Goal: Task Accomplishment & Management: Complete application form

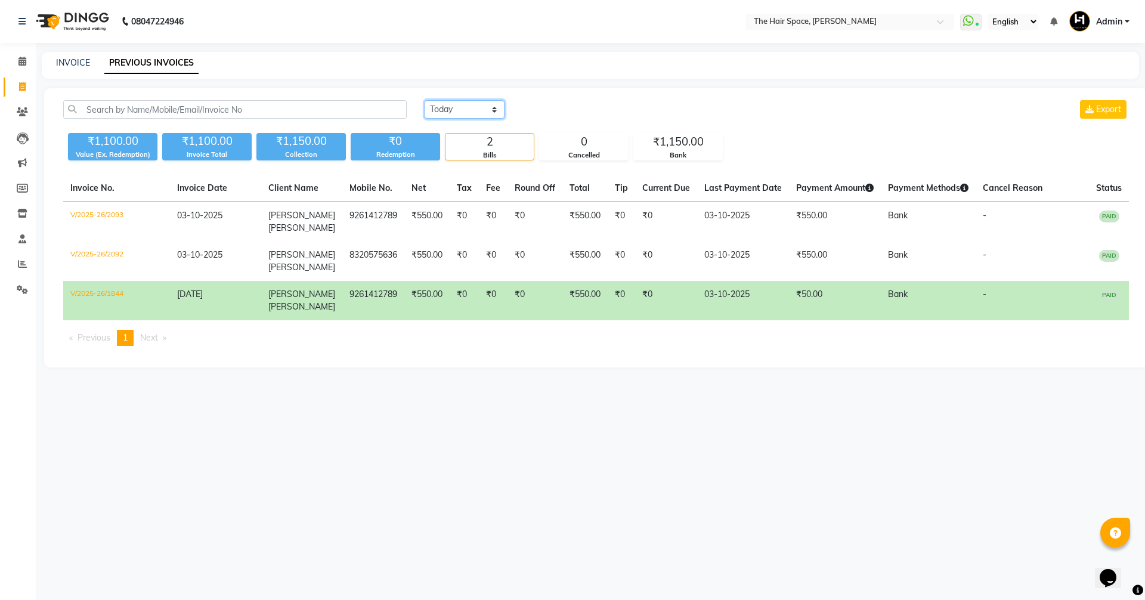
click at [463, 106] on select "[DATE] [DATE] Custom Range" at bounding box center [465, 109] width 80 height 18
click at [425, 100] on select "[DATE] [DATE] Custom Range" at bounding box center [465, 109] width 80 height 18
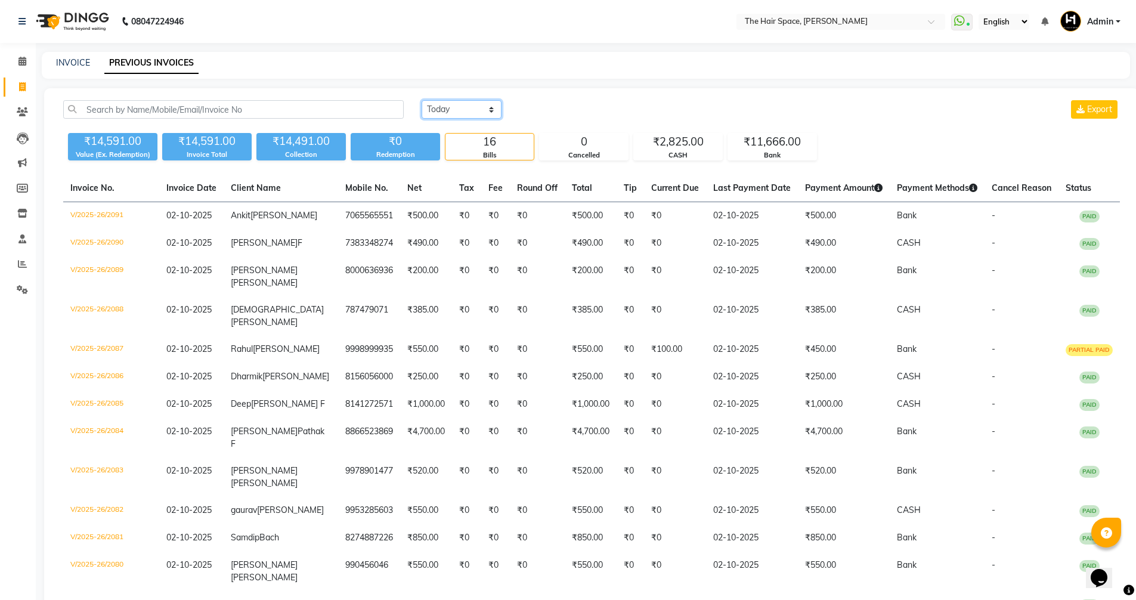
drag, startPoint x: 431, startPoint y: 115, endPoint x: 436, endPoint y: 110, distance: 7.2
click at [432, 114] on select "[DATE] [DATE] Custom Range" at bounding box center [462, 109] width 80 height 18
select select "[DATE]"
click at [422, 100] on select "[DATE] [DATE] Custom Range" at bounding box center [462, 109] width 80 height 18
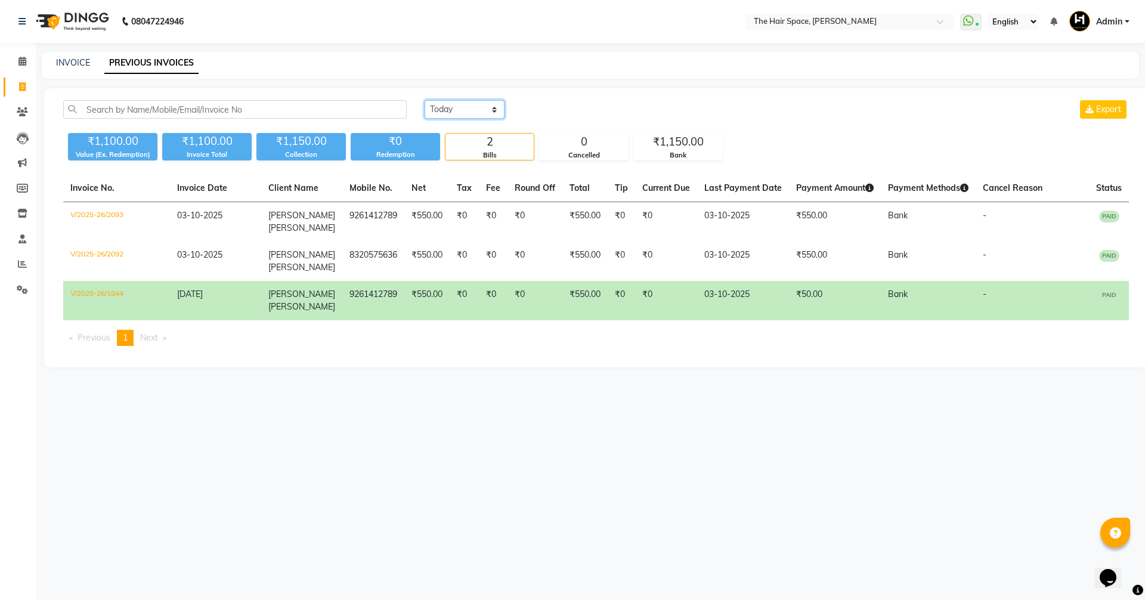
click at [453, 106] on select "[DATE] [DATE] Custom Range" at bounding box center [465, 109] width 80 height 18
click at [85, 57] on div "INVOICE" at bounding box center [73, 63] width 34 height 13
click at [80, 63] on link "INVOICE" at bounding box center [73, 62] width 34 height 11
select select "service"
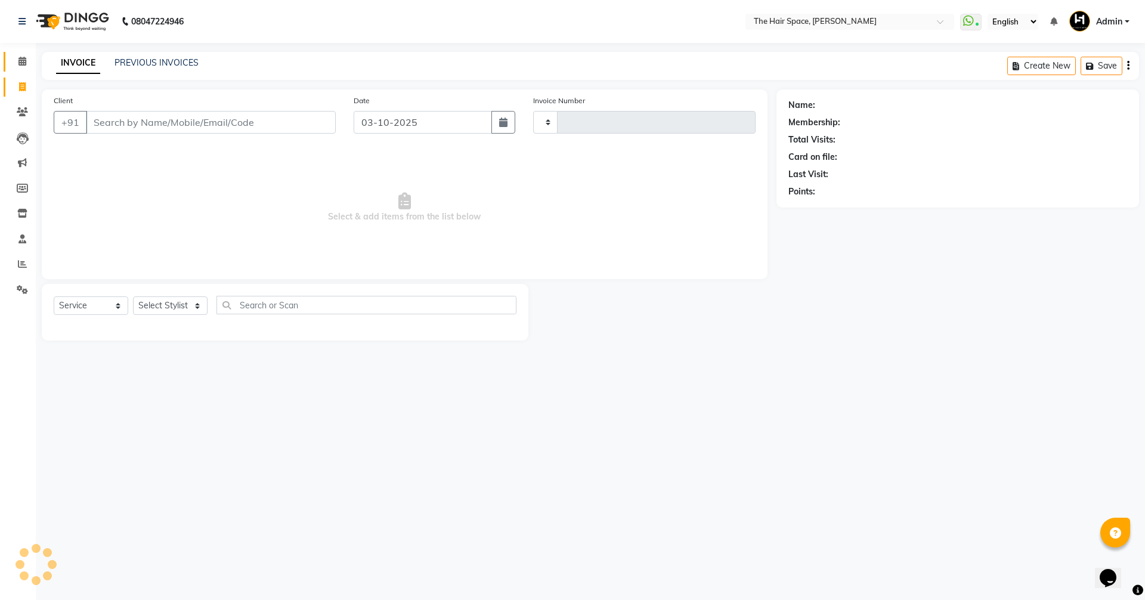
type input "2094"
select select "6663"
click at [105, 113] on input "Client" at bounding box center [211, 122] width 250 height 23
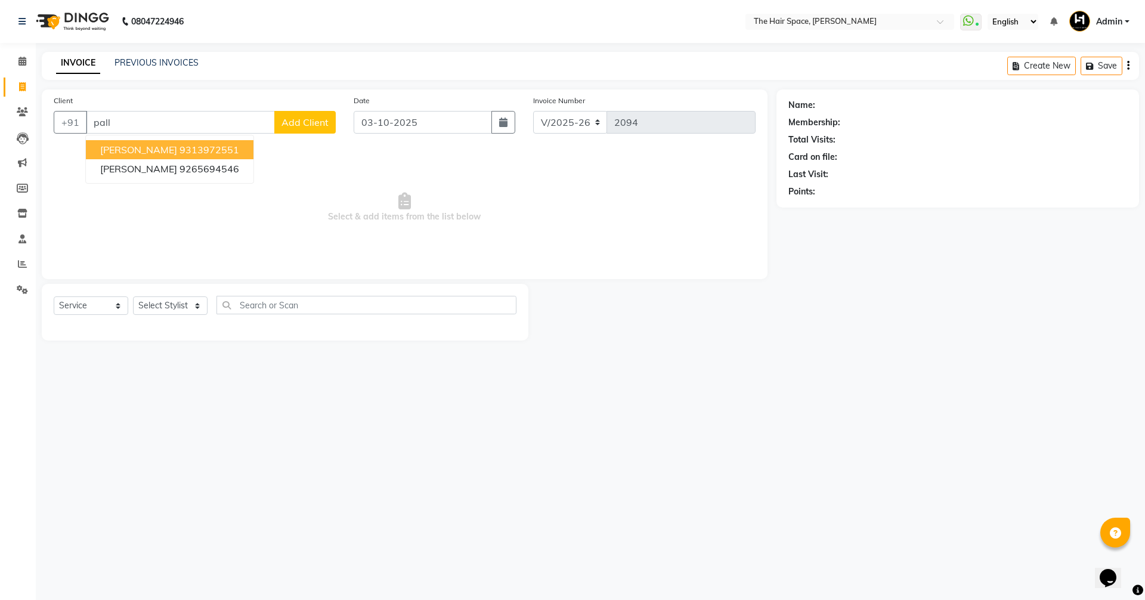
click at [132, 150] on span "[PERSON_NAME]" at bounding box center [138, 150] width 77 height 12
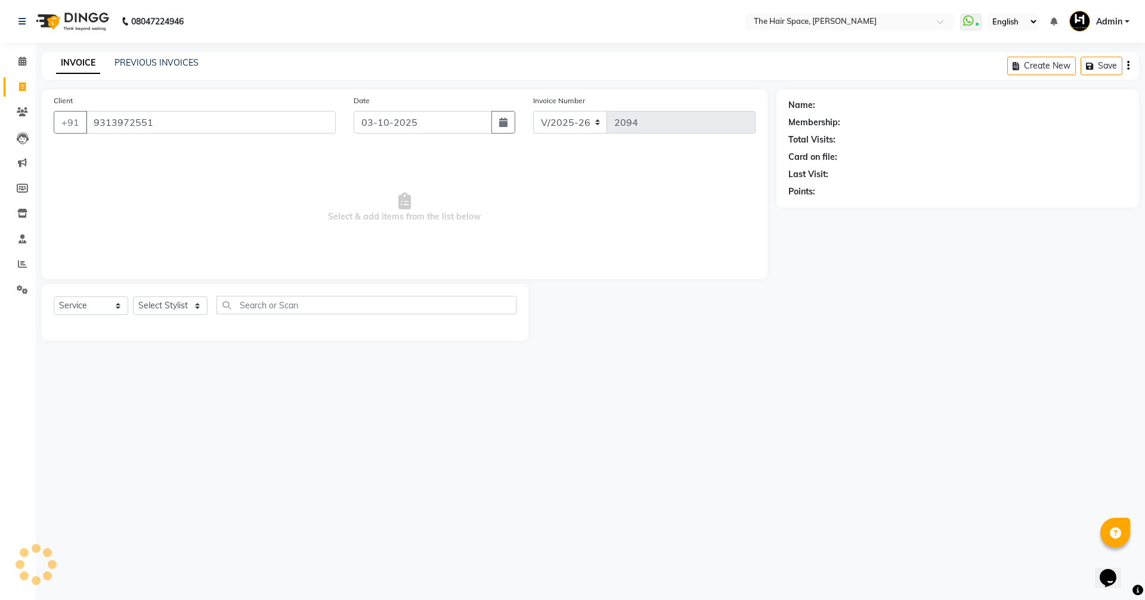
type input "9313972551"
drag, startPoint x: 154, startPoint y: 304, endPoint x: 154, endPoint y: 312, distance: 9.0
click at [154, 304] on select "Select Stylist [PERSON_NAME] Nai [PERSON_NAME] [PERSON_NAME] Unknown" at bounding box center [170, 305] width 75 height 18
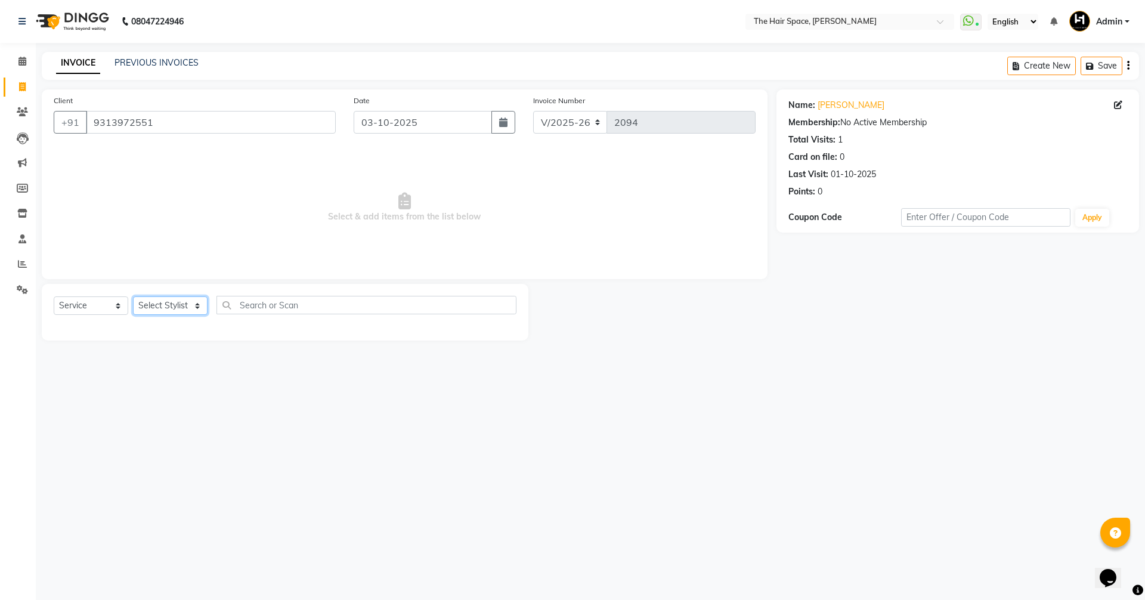
select select "51967"
click at [133, 296] on select "Select Stylist [PERSON_NAME] Nai [PERSON_NAME] [PERSON_NAME] Unknown" at bounding box center [170, 305] width 75 height 18
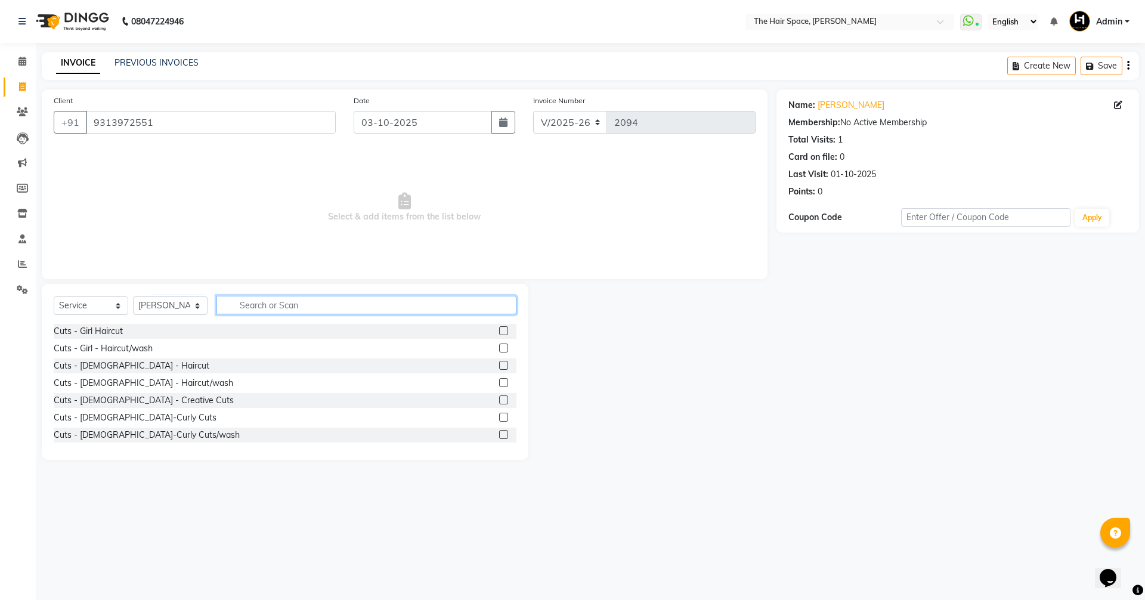
click at [270, 299] on input "text" at bounding box center [366, 305] width 300 height 18
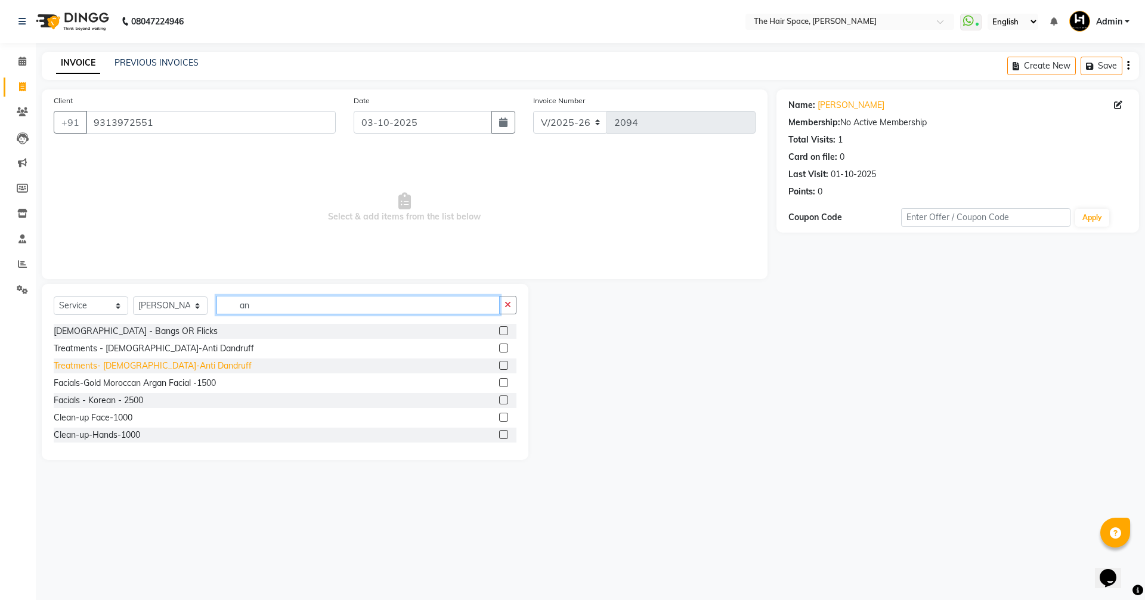
type input "an"
click at [155, 364] on div "Treatments- [DEMOGRAPHIC_DATA]-Anti Dandruff" at bounding box center [153, 366] width 198 height 13
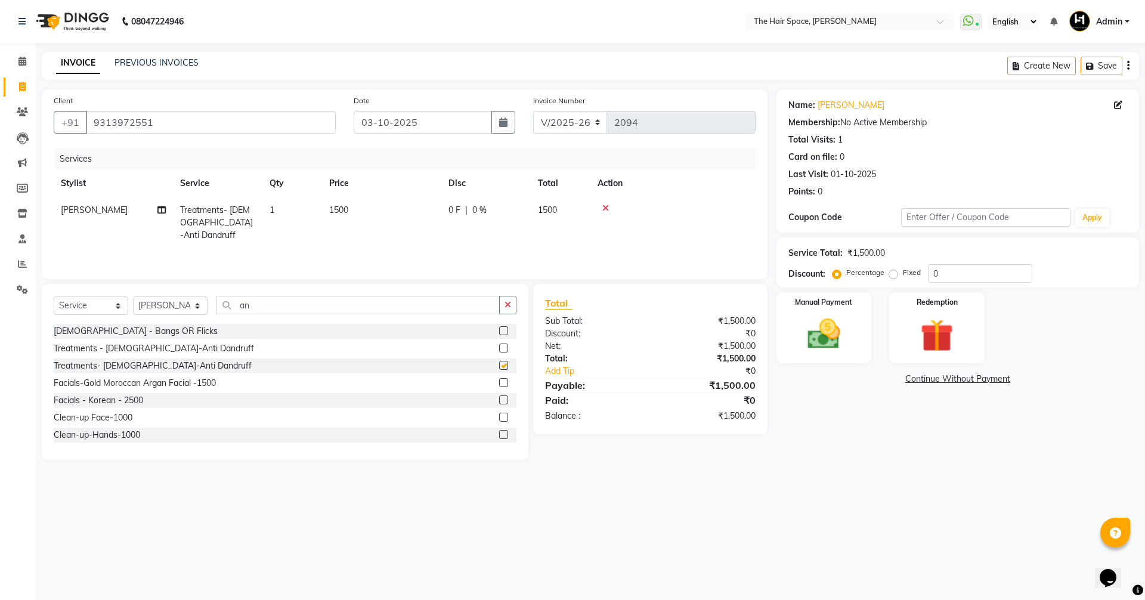
checkbox input "false"
click at [510, 304] on icon "button" at bounding box center [507, 305] width 7 height 8
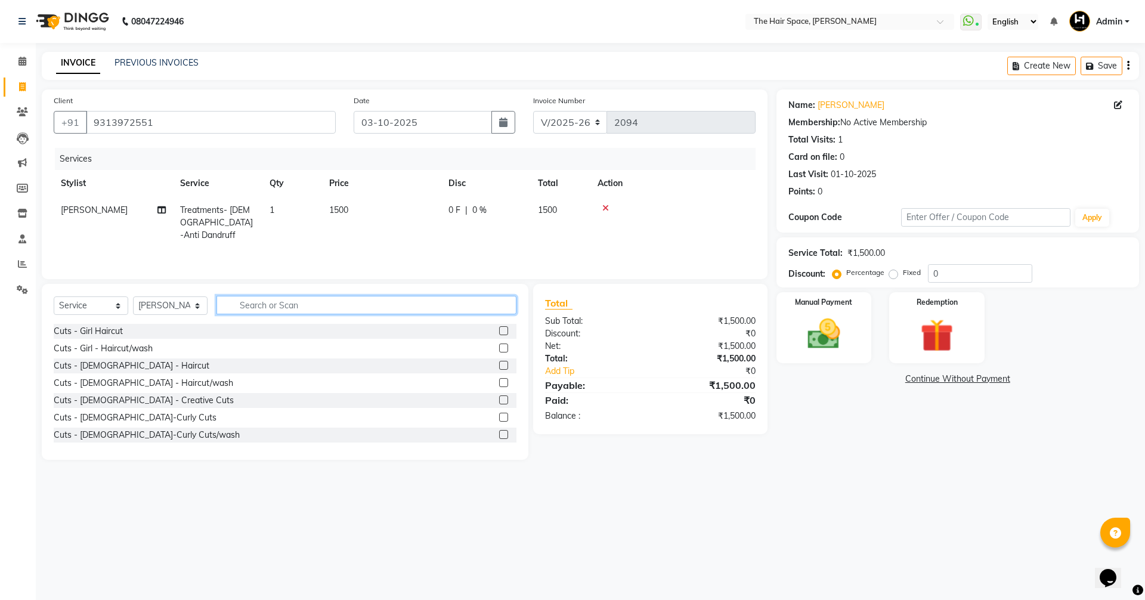
click at [262, 301] on input "text" at bounding box center [366, 305] width 300 height 18
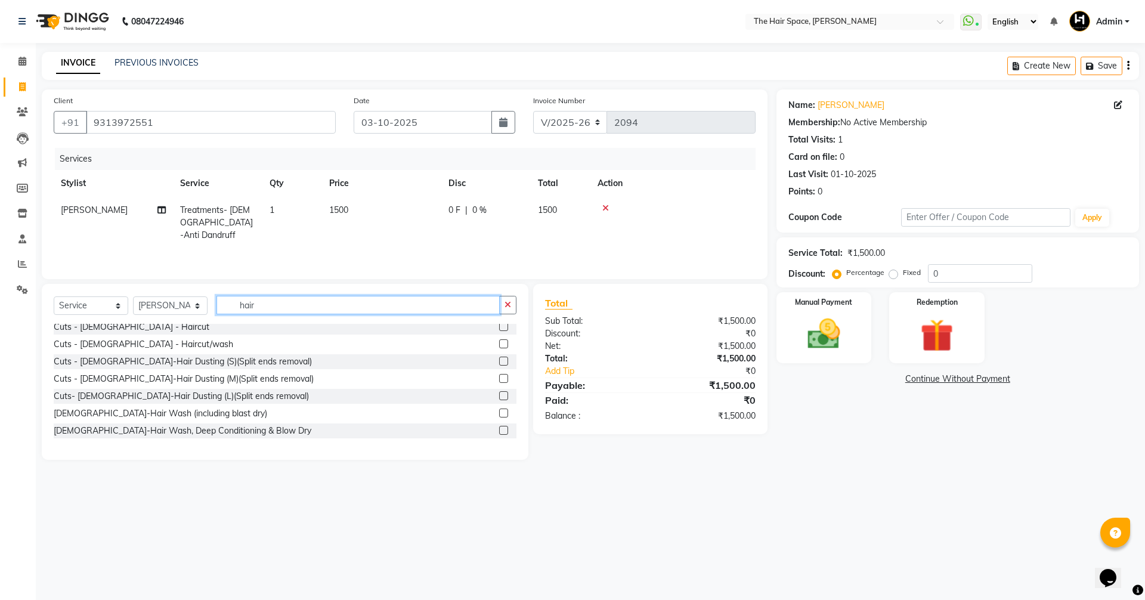
scroll to position [60, 0]
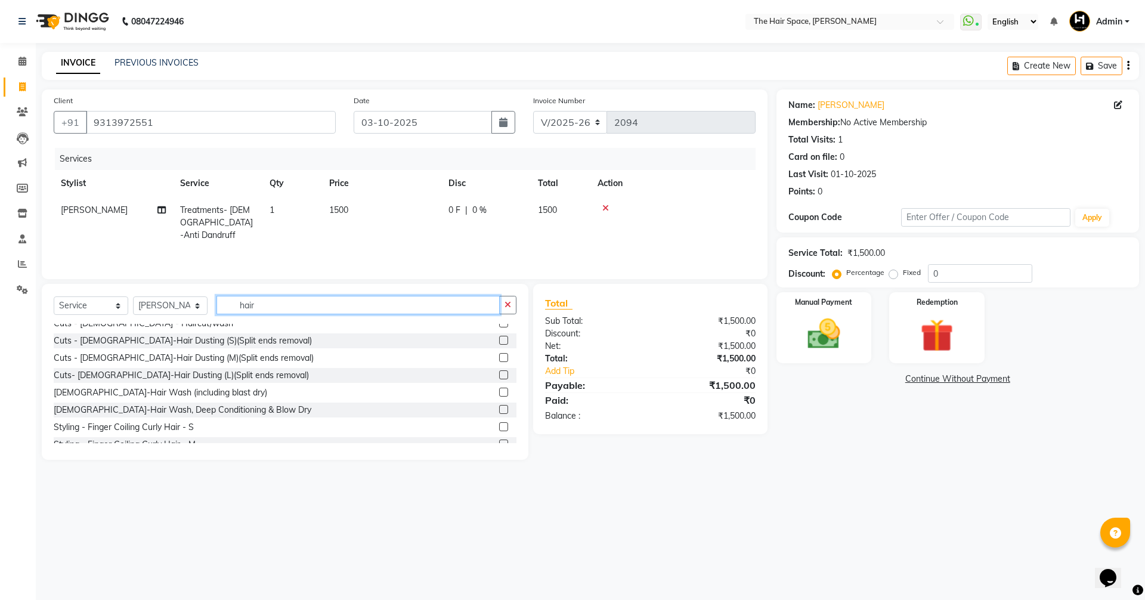
drag, startPoint x: 289, startPoint y: 304, endPoint x: 107, endPoint y: 286, distance: 182.2
click at [110, 286] on div "Select Service Product Membership Package Voucher Prepaid Gift Card Select Styl…" at bounding box center [285, 372] width 487 height 176
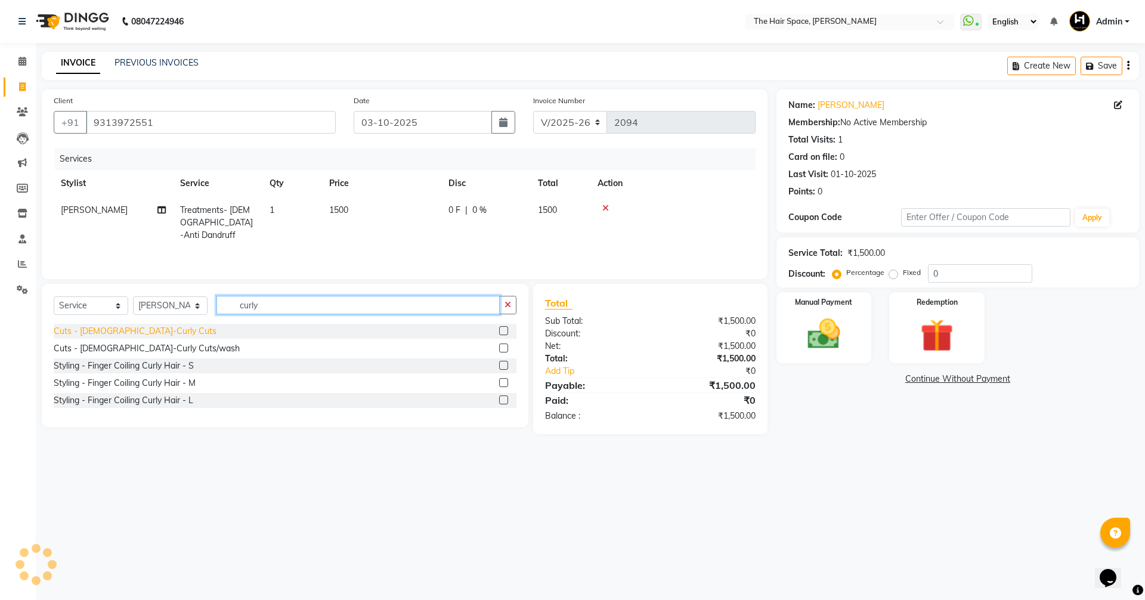
type input "curly"
click at [126, 332] on div "Cuts - [DEMOGRAPHIC_DATA]-Curly Cuts" at bounding box center [135, 331] width 163 height 13
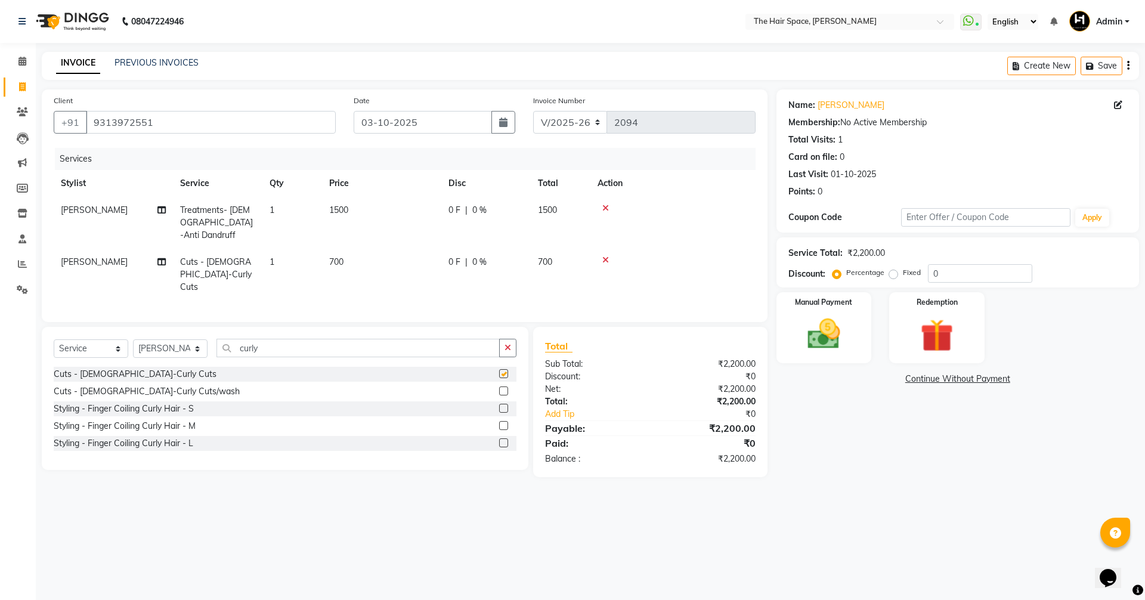
checkbox input "false"
click at [510, 343] on icon "button" at bounding box center [507, 347] width 7 height 8
